Goal: Find specific page/section: Find specific page/section

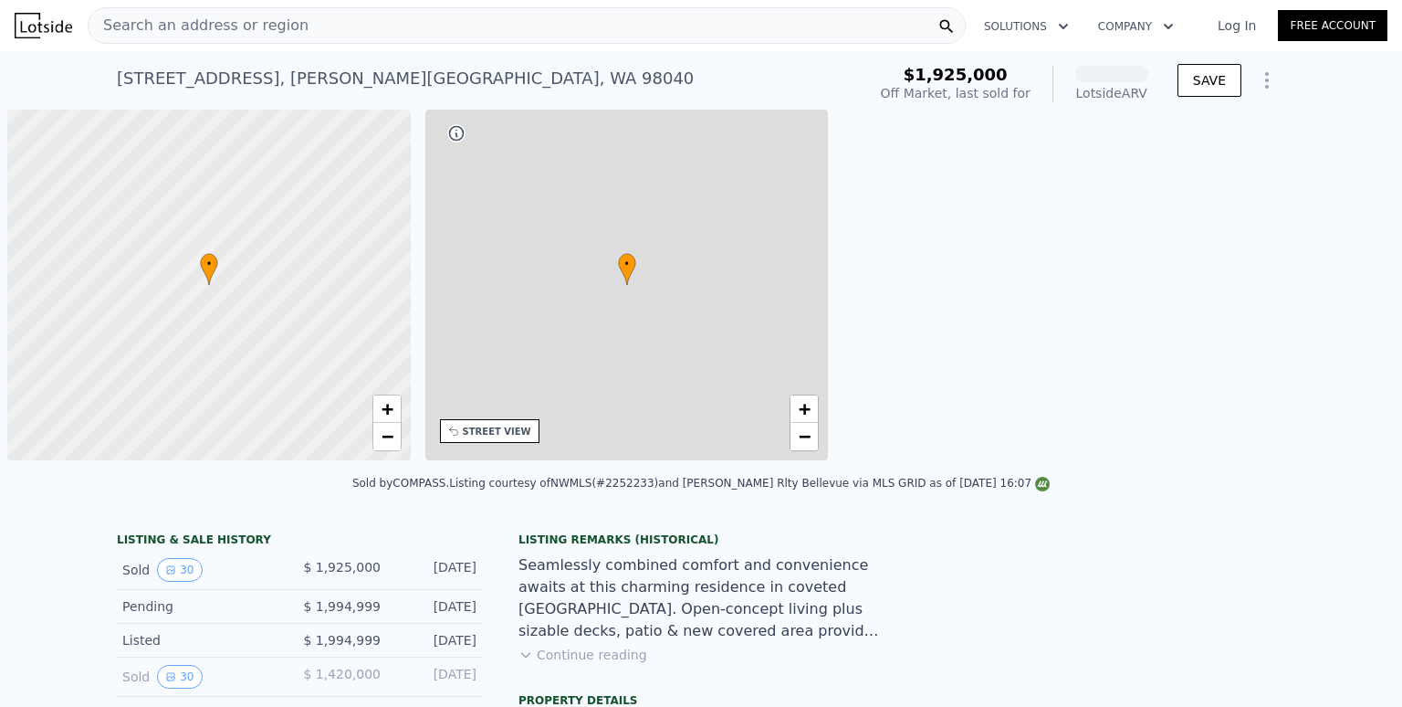
scroll to position [0, 7]
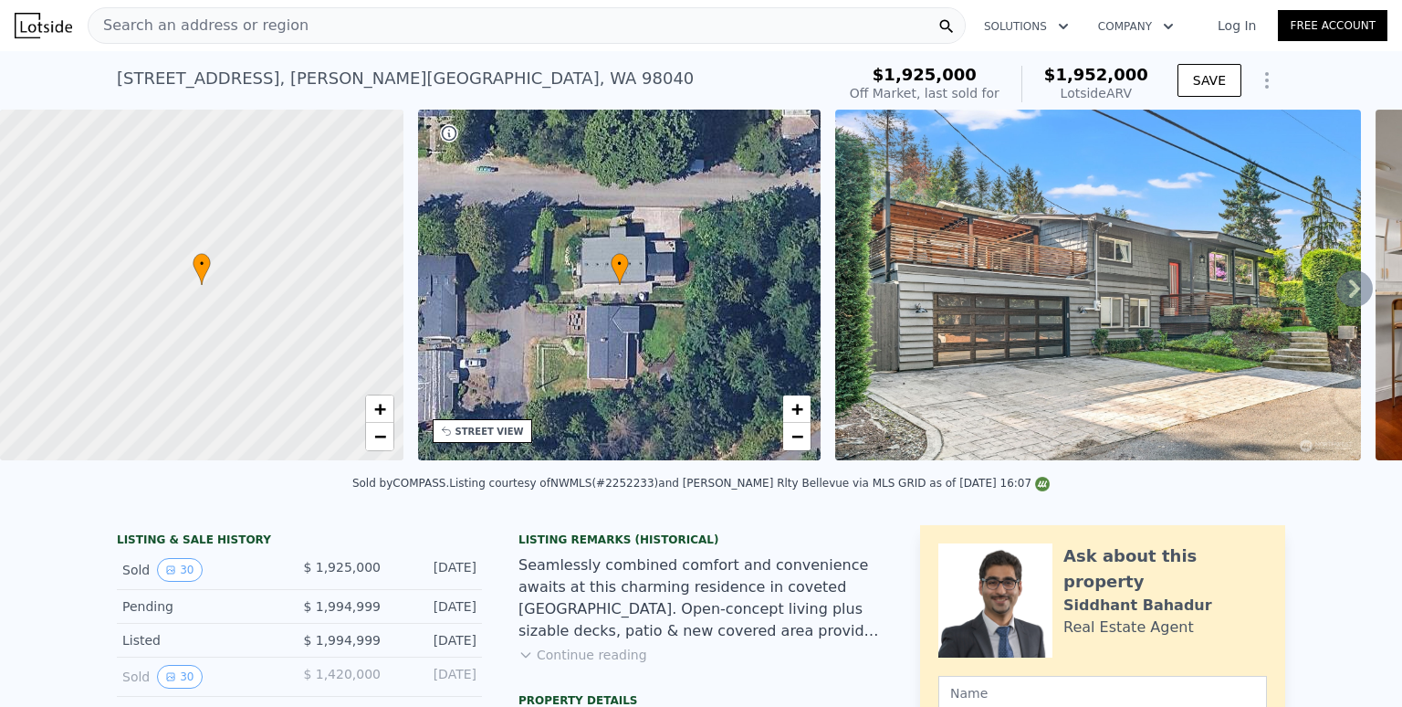
click at [57, 71] on div "[STREET_ADDRESS] Sold [DATE] for $1.925m (~ARV $1.952m ) $1,925,000 Off Market,…" at bounding box center [701, 80] width 1402 height 58
click at [185, 50] on nav "Search an address or region Solutions Company Open main menu Log In Free Account" at bounding box center [701, 25] width 1402 height 51
click at [205, 27] on span "Search an address or region" at bounding box center [199, 26] width 220 height 22
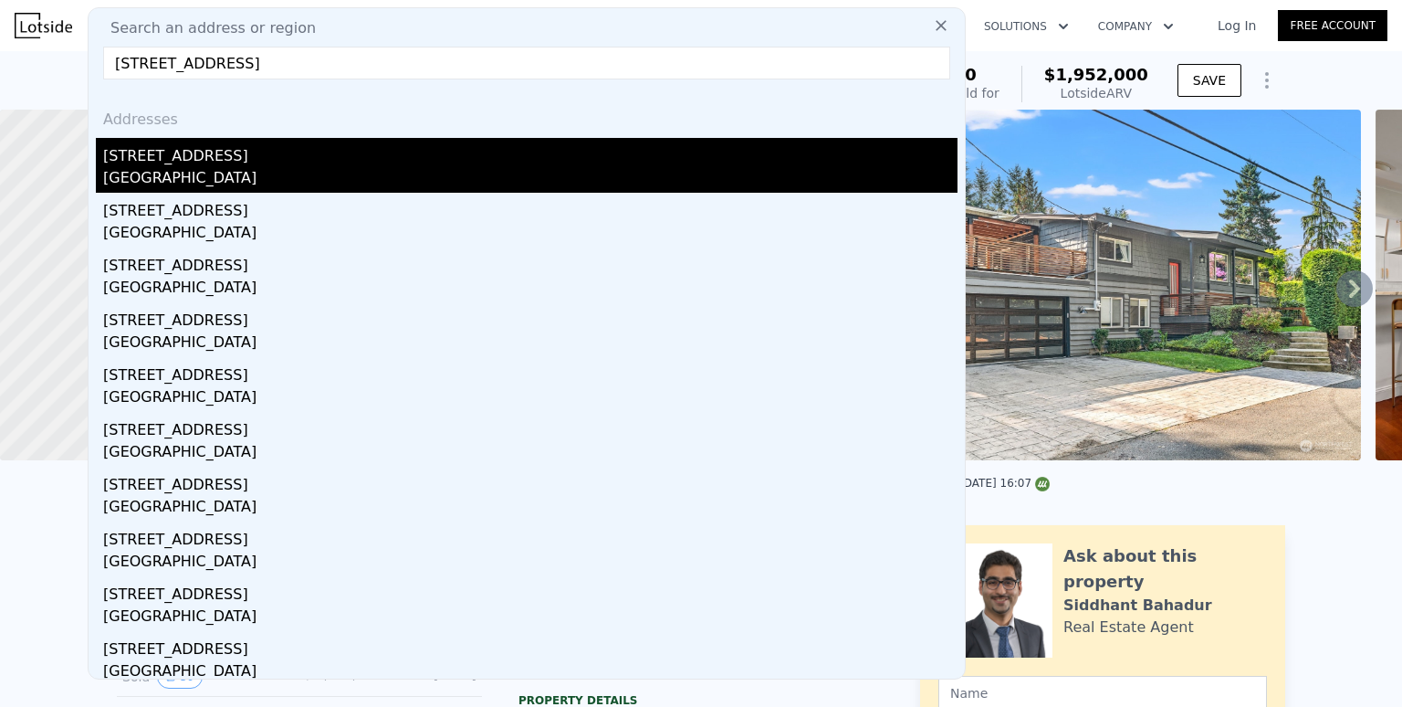
type input "[STREET_ADDRESS]"
click at [193, 159] on div "[STREET_ADDRESS]" at bounding box center [530, 152] width 855 height 29
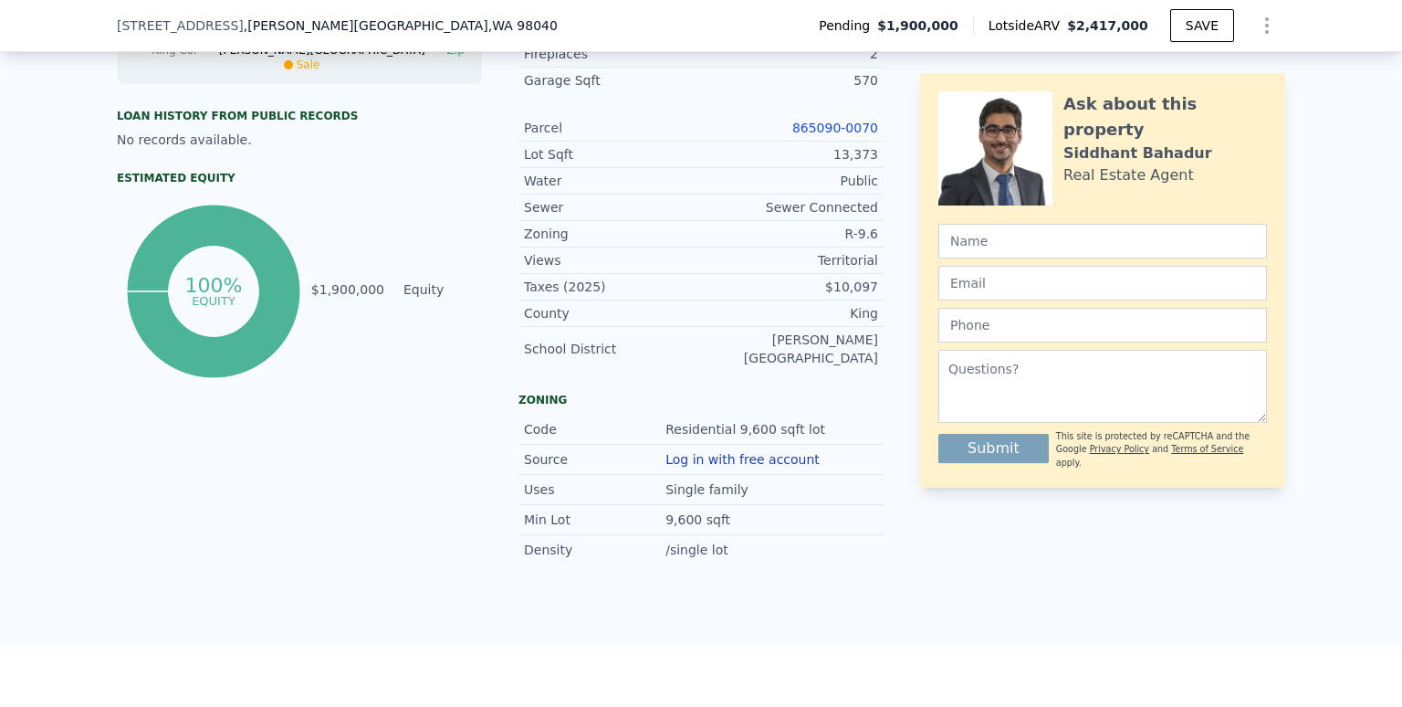
scroll to position [907, 0]
click at [815, 121] on link "865090-0070" at bounding box center [835, 127] width 86 height 15
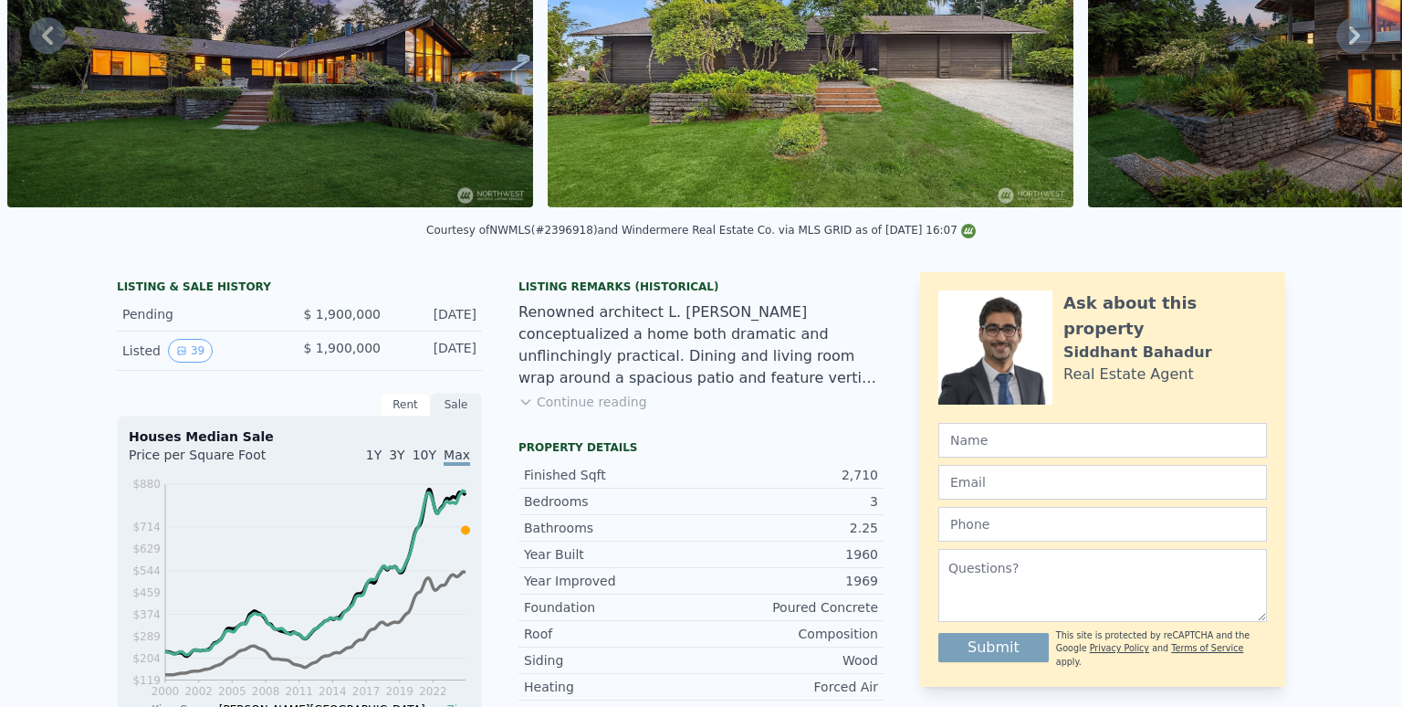
scroll to position [0, 0]
